Goal: Information Seeking & Learning: Learn about a topic

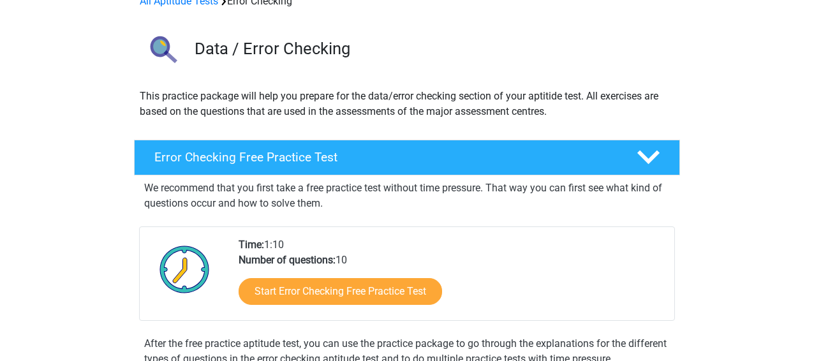
scroll to position [68, 0]
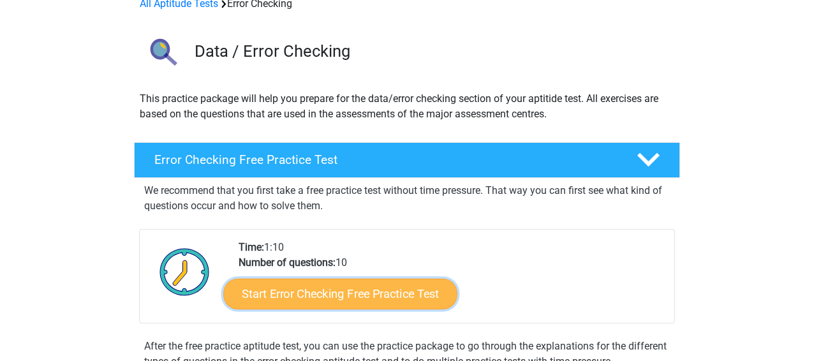
click at [309, 279] on link "Start Error Checking Free Practice Test" at bounding box center [340, 294] width 234 height 31
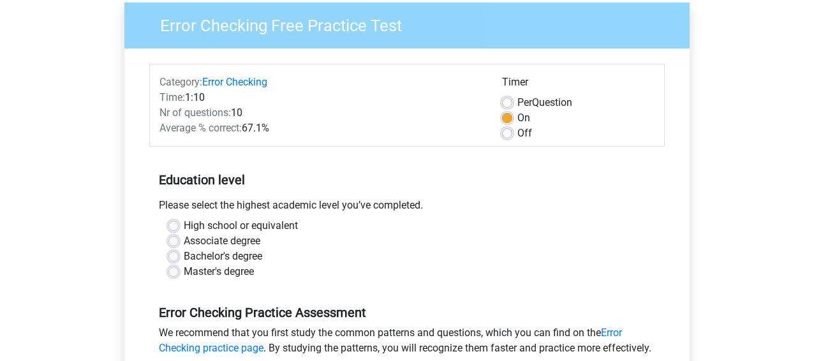
scroll to position [101, 0]
click at [184, 249] on label "Bachelor's degree" at bounding box center [223, 256] width 78 height 15
click at [168, 249] on input "Bachelor's degree" at bounding box center [173, 255] width 10 height 13
radio input "true"
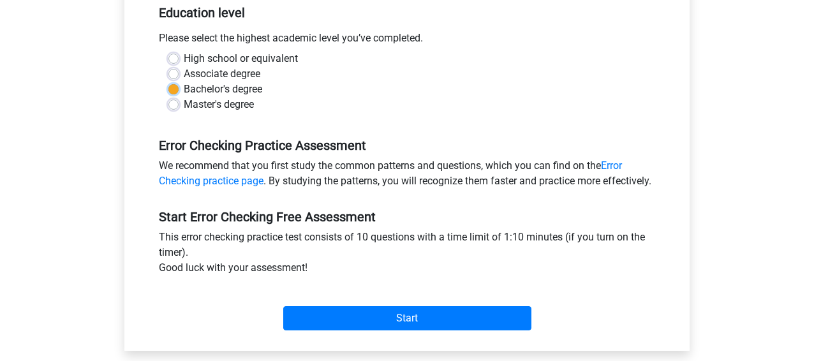
scroll to position [271, 0]
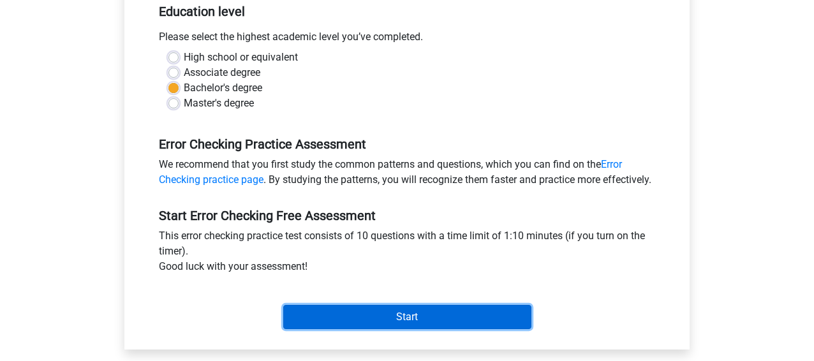
click at [394, 305] on input "Start" at bounding box center [407, 317] width 248 height 24
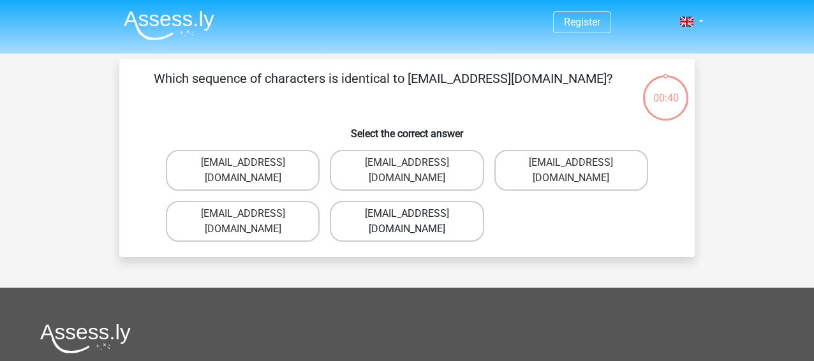
click at [383, 201] on label "[EMAIL_ADDRESS][DOMAIN_NAME]" at bounding box center [407, 221] width 154 height 41
click at [407, 214] on input "[EMAIL_ADDRESS][DOMAIN_NAME]" at bounding box center [411, 218] width 8 height 8
radio input "true"
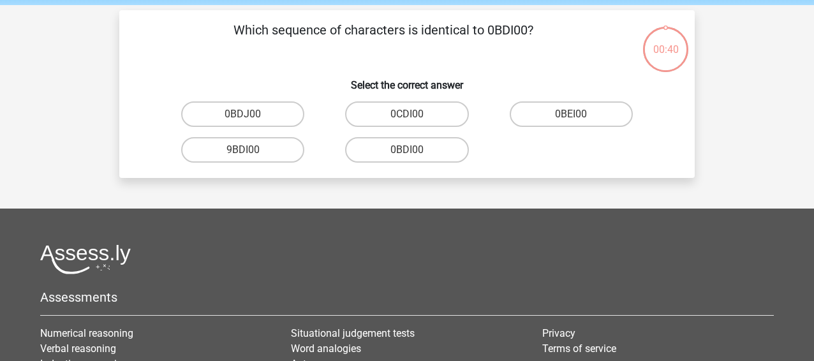
scroll to position [56, 0]
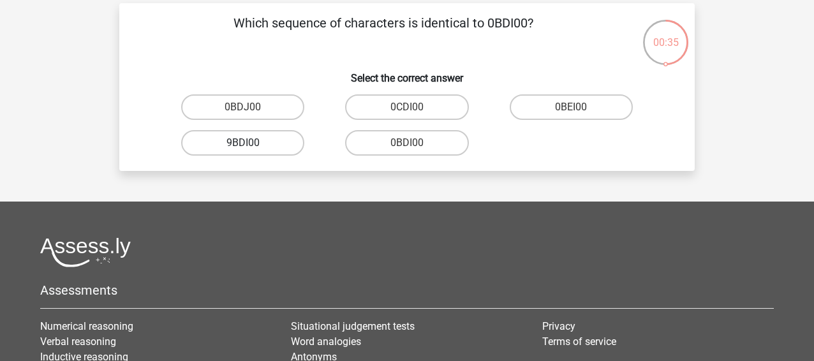
click at [246, 130] on label "9BDI00" at bounding box center [242, 143] width 123 height 26
click at [246, 143] on input "9BDI00" at bounding box center [247, 147] width 8 height 8
radio input "true"
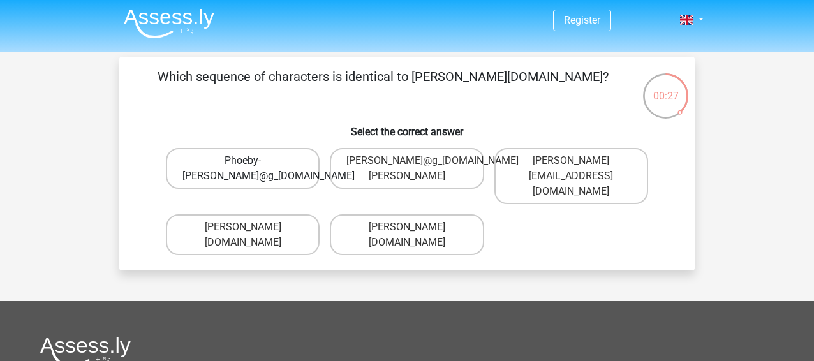
scroll to position [0, 0]
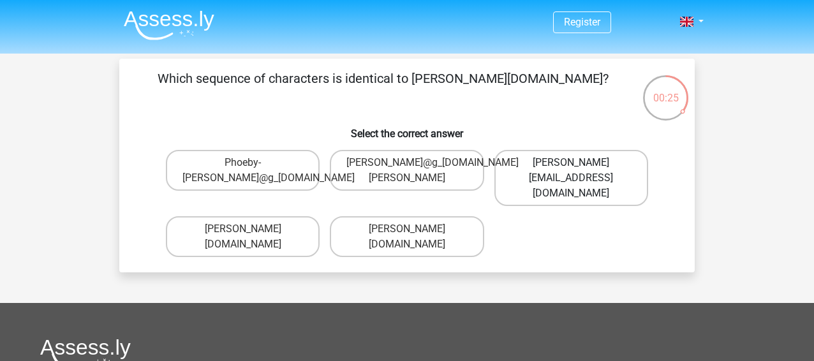
click at [557, 150] on label "Phoebe-Patterson@gmail.gr" at bounding box center [571, 178] width 154 height 56
click at [571, 163] on input "Phoebe-Patterson@gmail.gr" at bounding box center [575, 167] width 8 height 8
radio input "true"
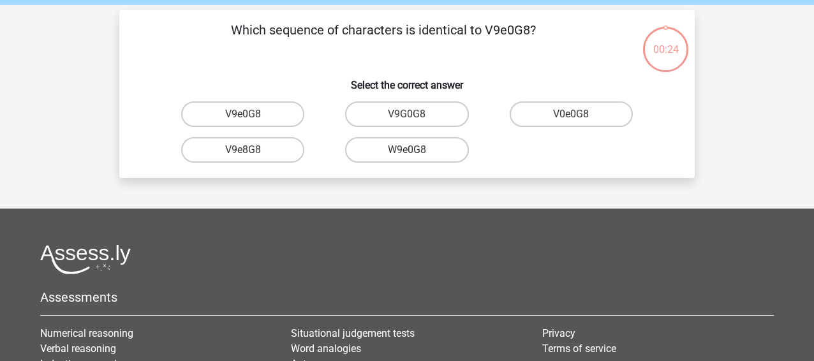
scroll to position [56, 0]
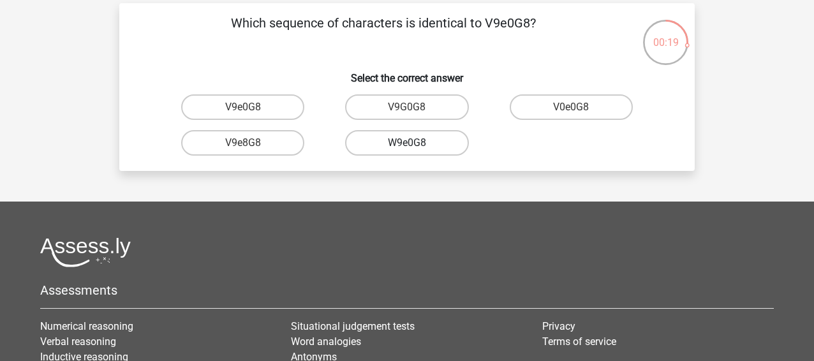
click at [450, 130] on label "W9e0G8" at bounding box center [406, 143] width 123 height 26
click at [415, 143] on input "W9e0G8" at bounding box center [411, 147] width 8 height 8
radio input "true"
click at [433, 94] on label "01051S" at bounding box center [406, 107] width 123 height 26
click at [415, 107] on input "01051S" at bounding box center [411, 111] width 8 height 8
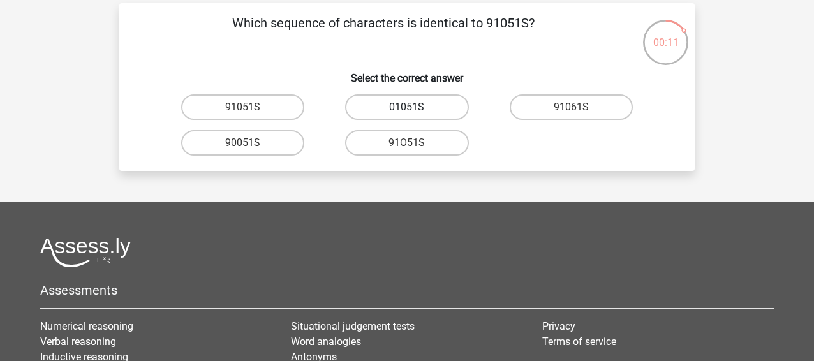
radio input "true"
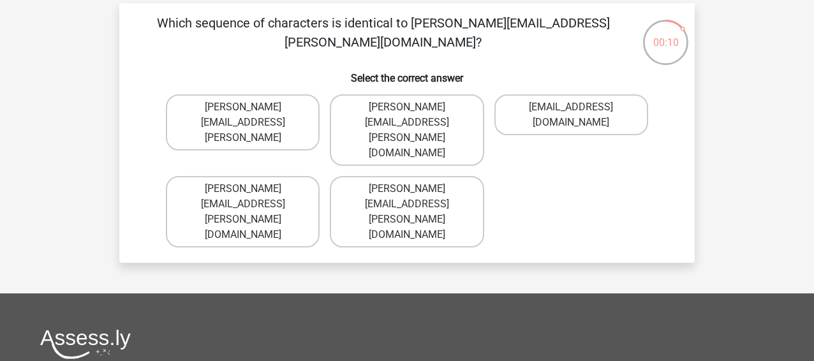
scroll to position [0, 0]
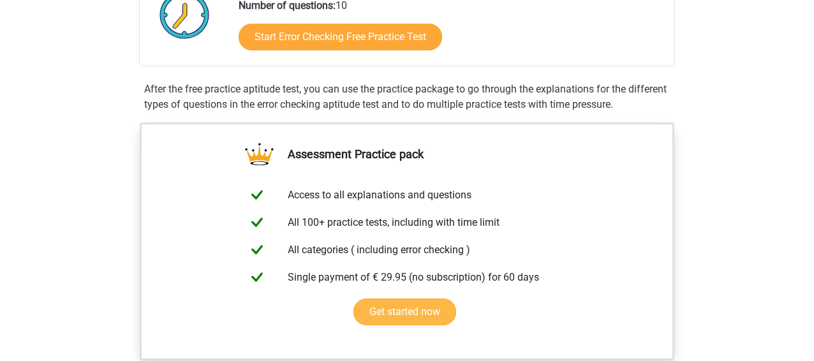
scroll to position [270, 0]
